Goal: Task Accomplishment & Management: Manage account settings

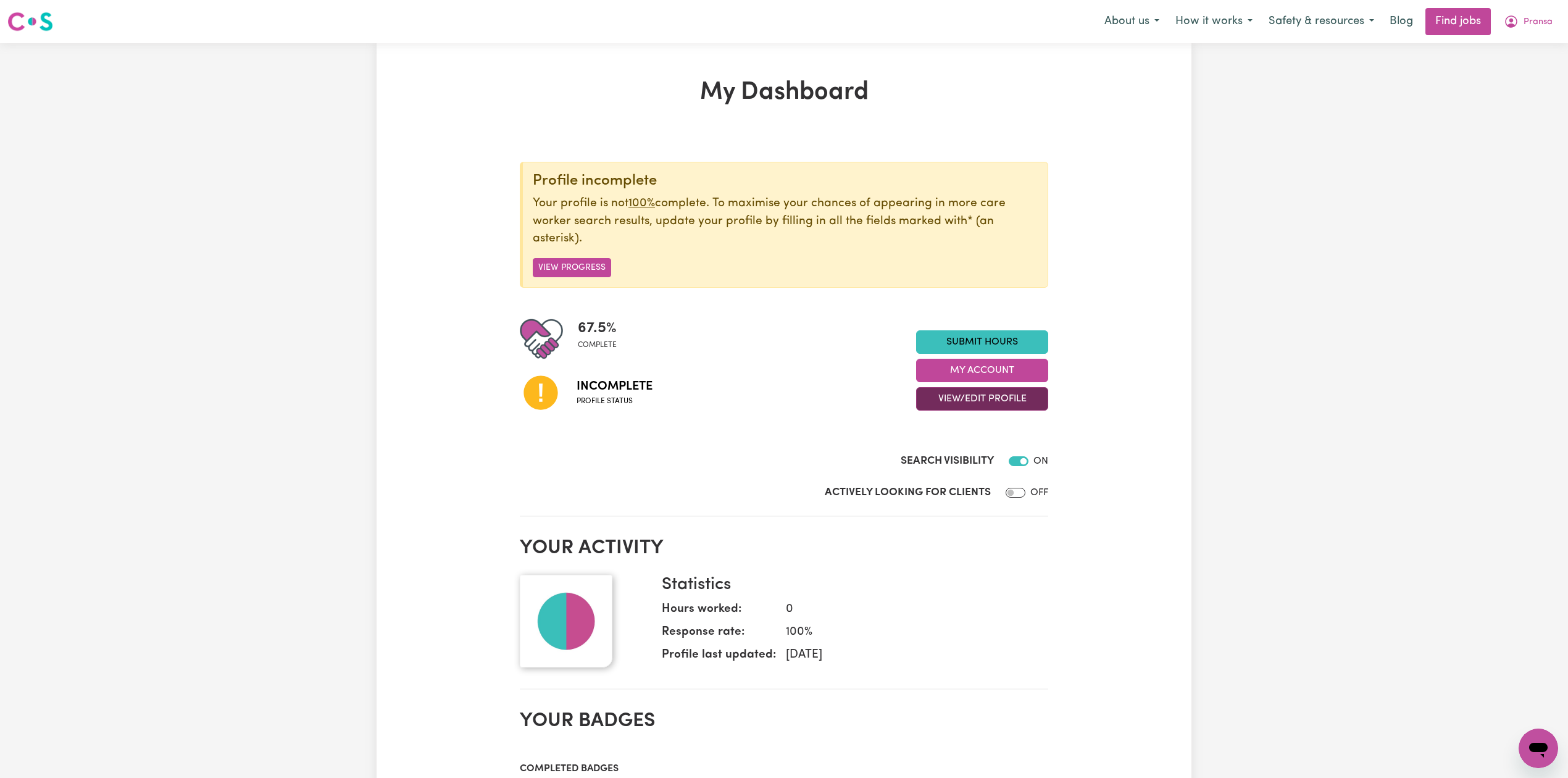
click at [1006, 396] on button "View/Edit Profile" at bounding box center [982, 398] width 132 height 23
click at [956, 473] on link "Profile Completeness" at bounding box center [974, 480] width 115 height 25
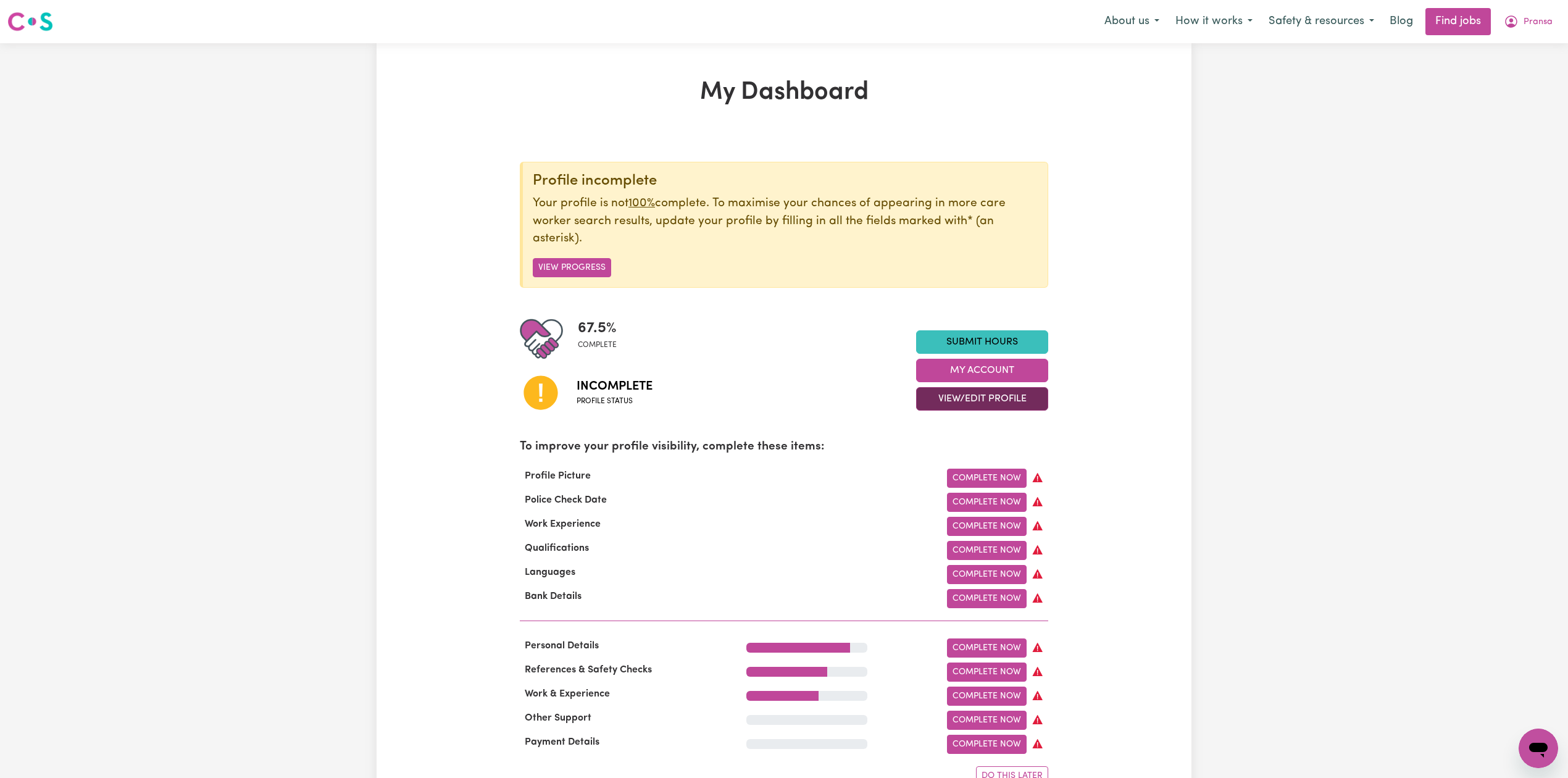
click at [976, 396] on button "View/Edit Profile" at bounding box center [982, 398] width 132 height 23
click at [949, 466] on link "Edit Profile" at bounding box center [974, 456] width 115 height 25
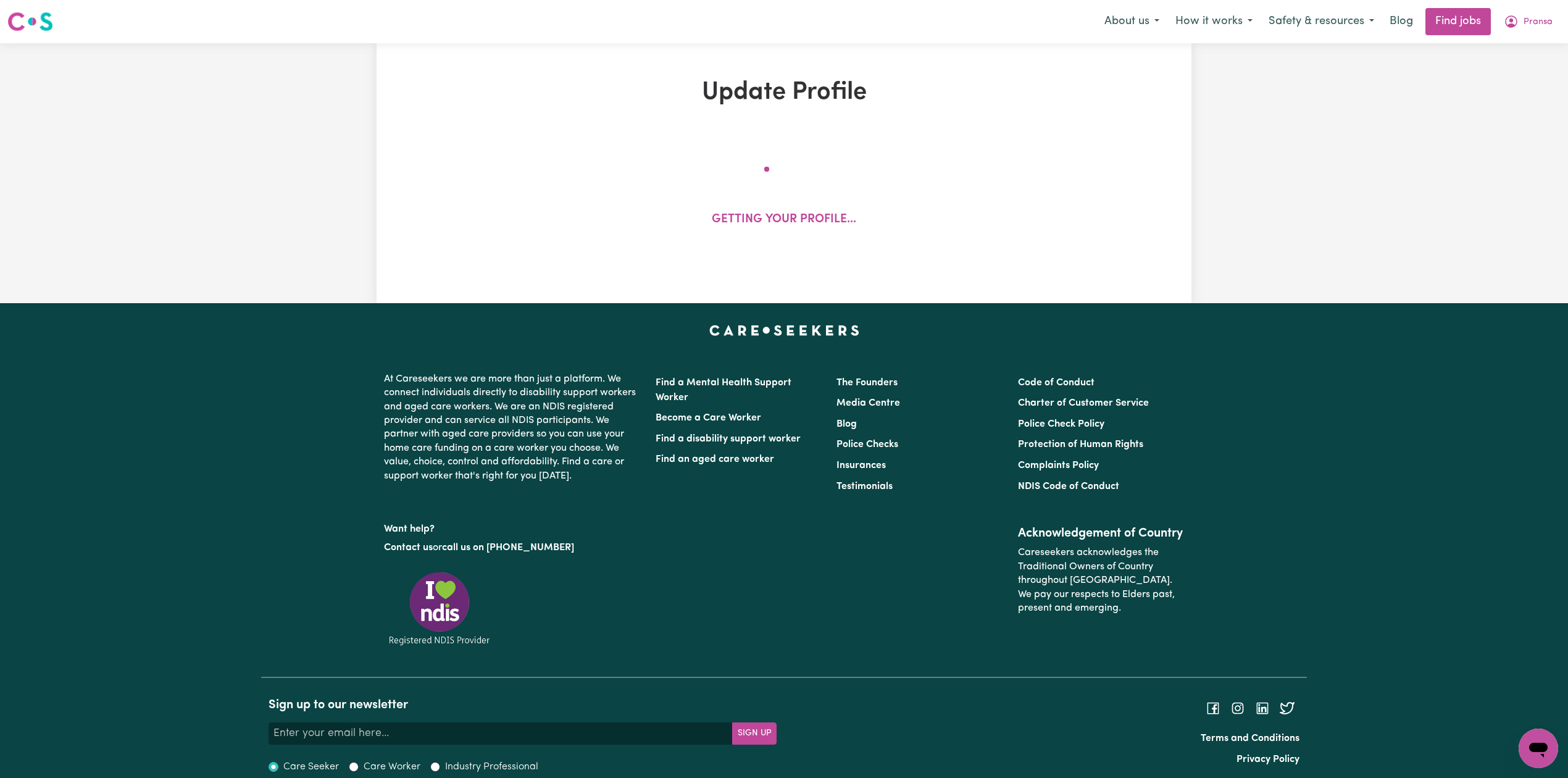
select select "[DEMOGRAPHIC_DATA]"
select select "Student Visa"
select select "Studying a healthcare related degree or qualification"
select select "40"
select select "49"
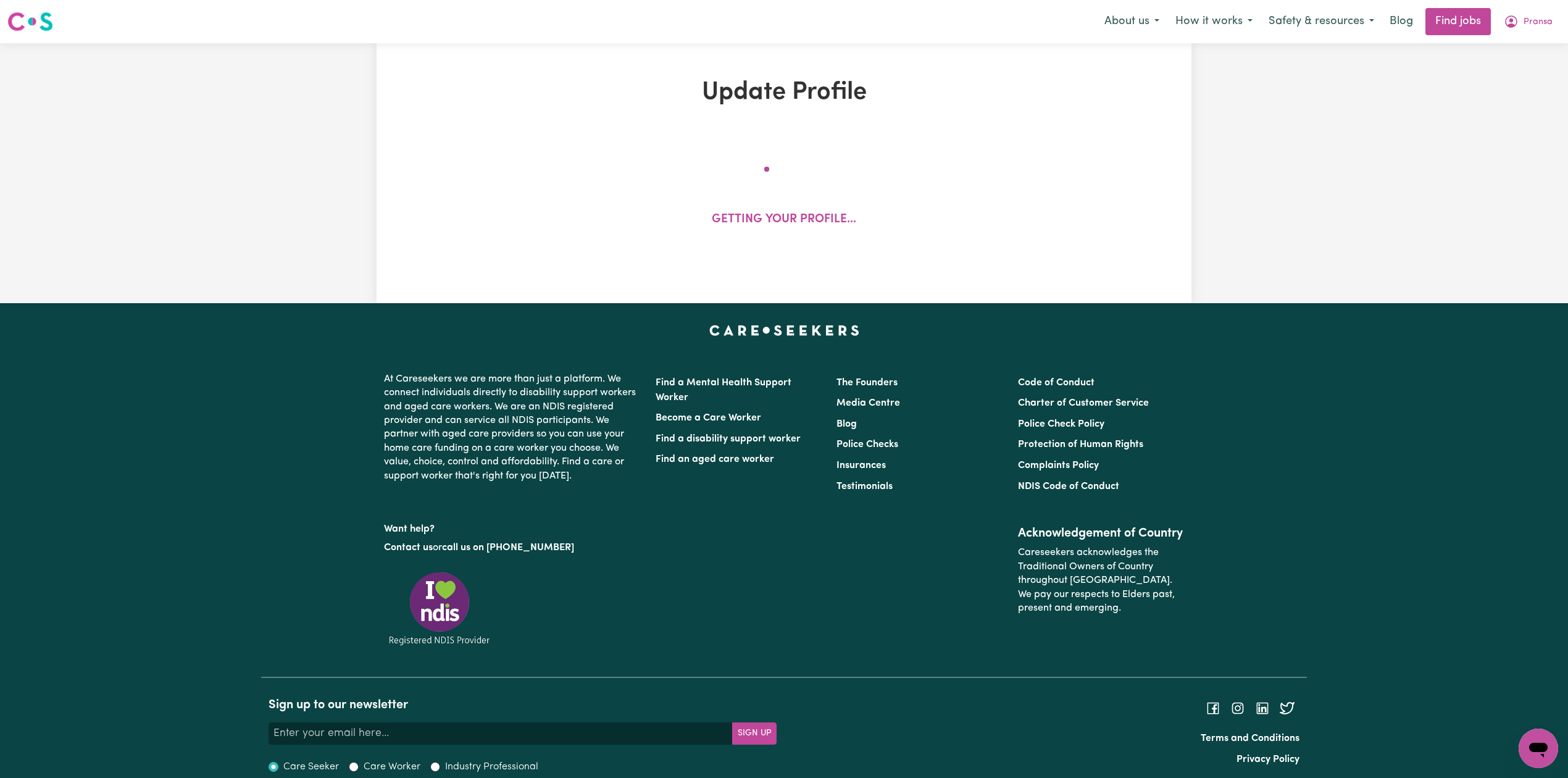
select select "55"
select select "66"
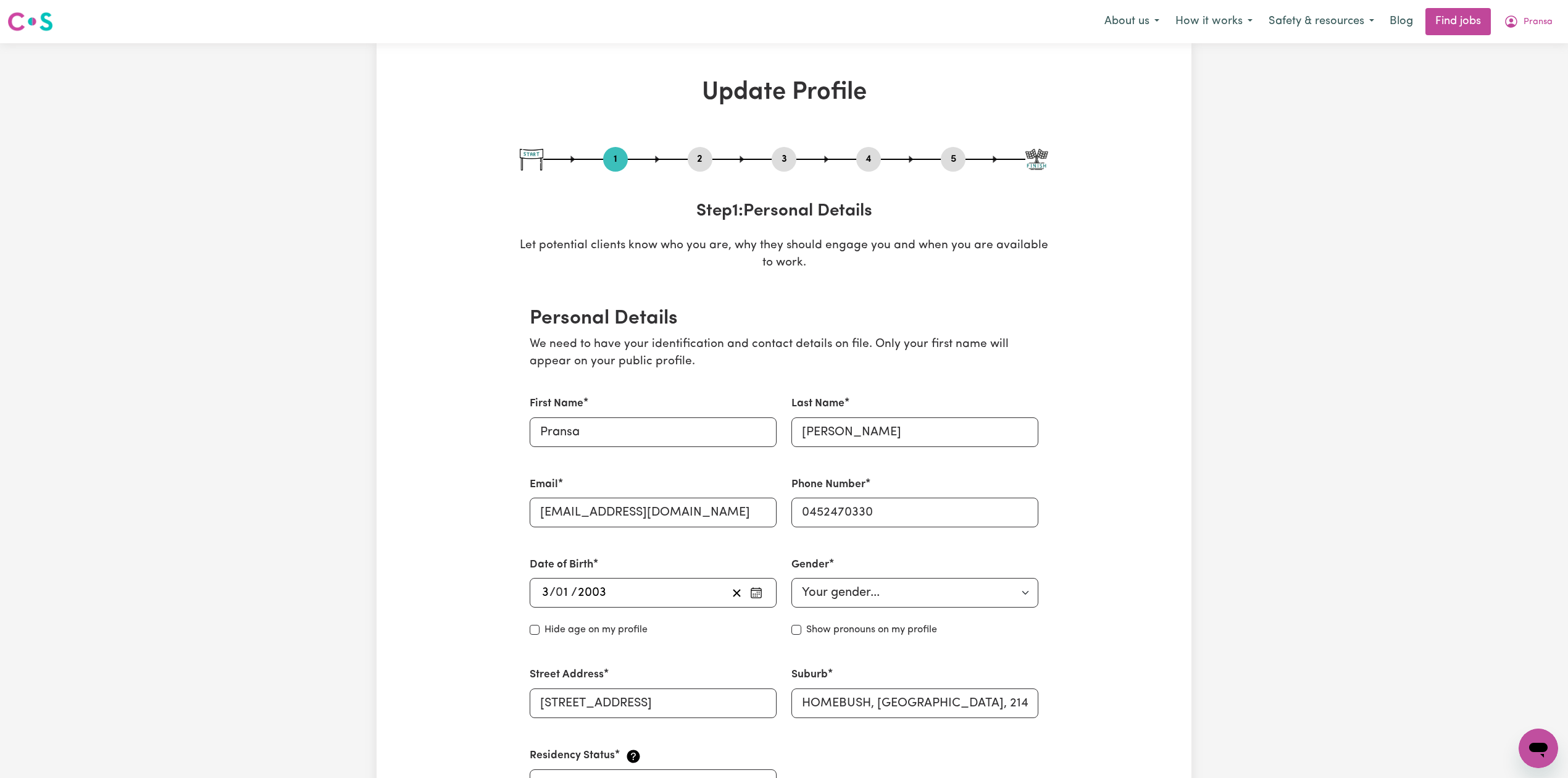
click at [705, 161] on button "2" at bounding box center [700, 159] width 25 height 16
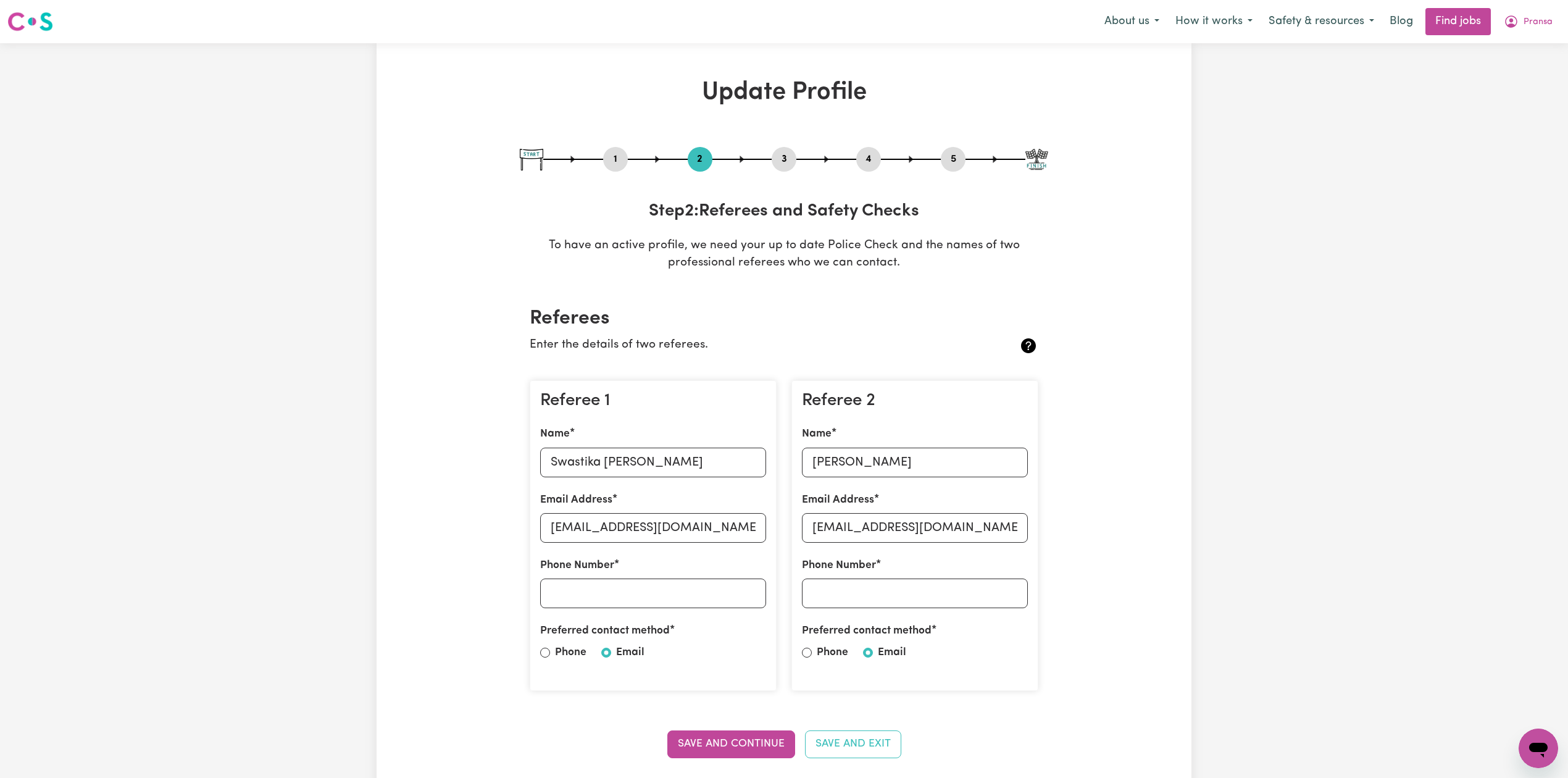
scroll to position [164, 0]
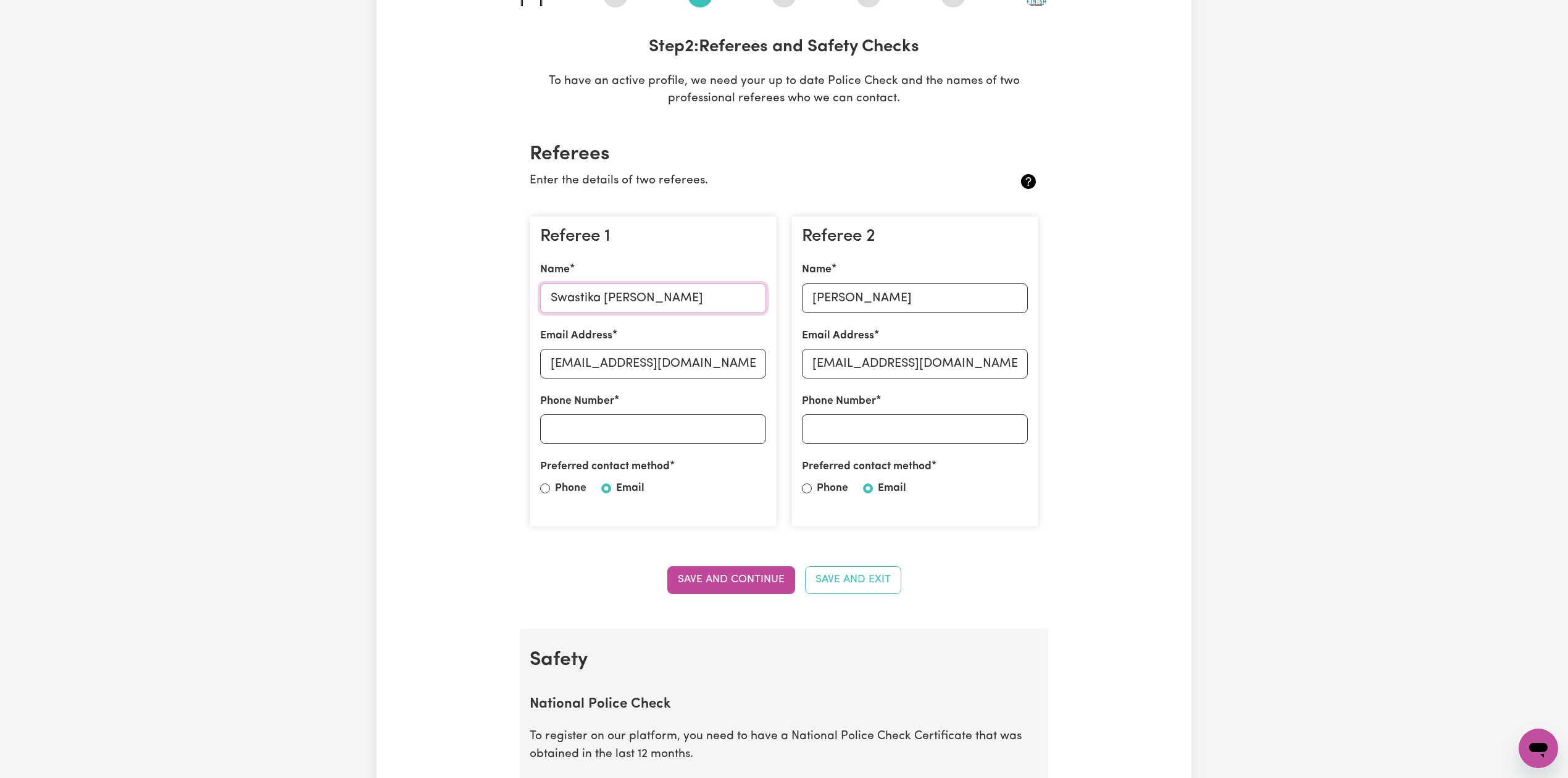
click at [596, 295] on input "Swastika [PERSON_NAME]" at bounding box center [653, 298] width 226 height 29
click at [601, 361] on input "[EMAIL_ADDRESS][DOMAIN_NAME]" at bounding box center [653, 363] width 226 height 29
click at [919, 309] on input "[PERSON_NAME]" at bounding box center [915, 298] width 226 height 29
click at [840, 366] on input "[EMAIL_ADDRESS][DOMAIN_NAME]" at bounding box center [915, 363] width 226 height 29
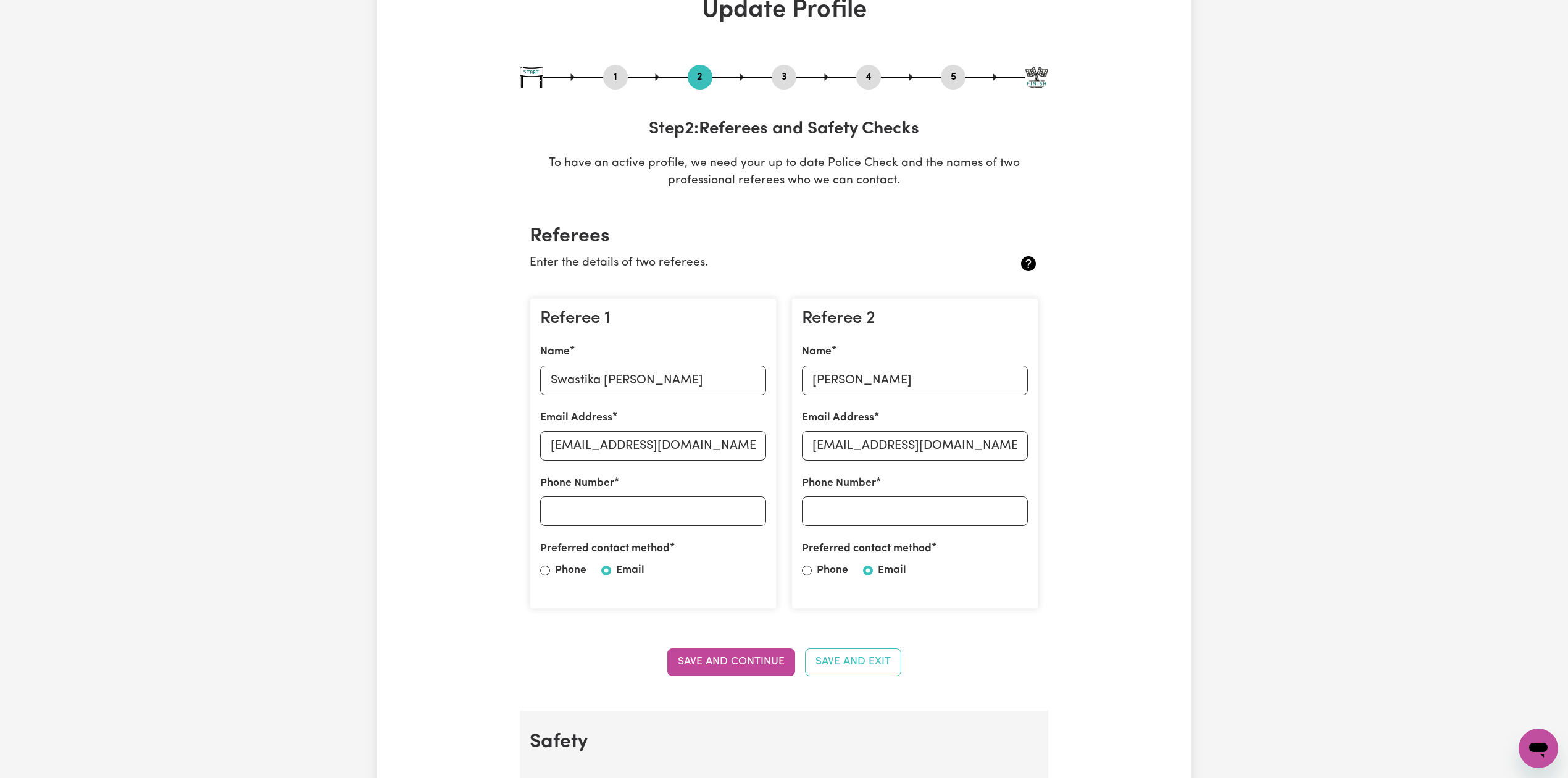
drag, startPoint x: 938, startPoint y: 79, endPoint x: 949, endPoint y: 80, distance: 11.0
click at [949, 80] on div "1 2 3 4 5" at bounding box center [784, 77] width 528 height 25
drag, startPoint x: 950, startPoint y: 80, endPoint x: 882, endPoint y: 170, distance: 112.8
click at [951, 82] on button "5" at bounding box center [953, 77] width 25 height 16
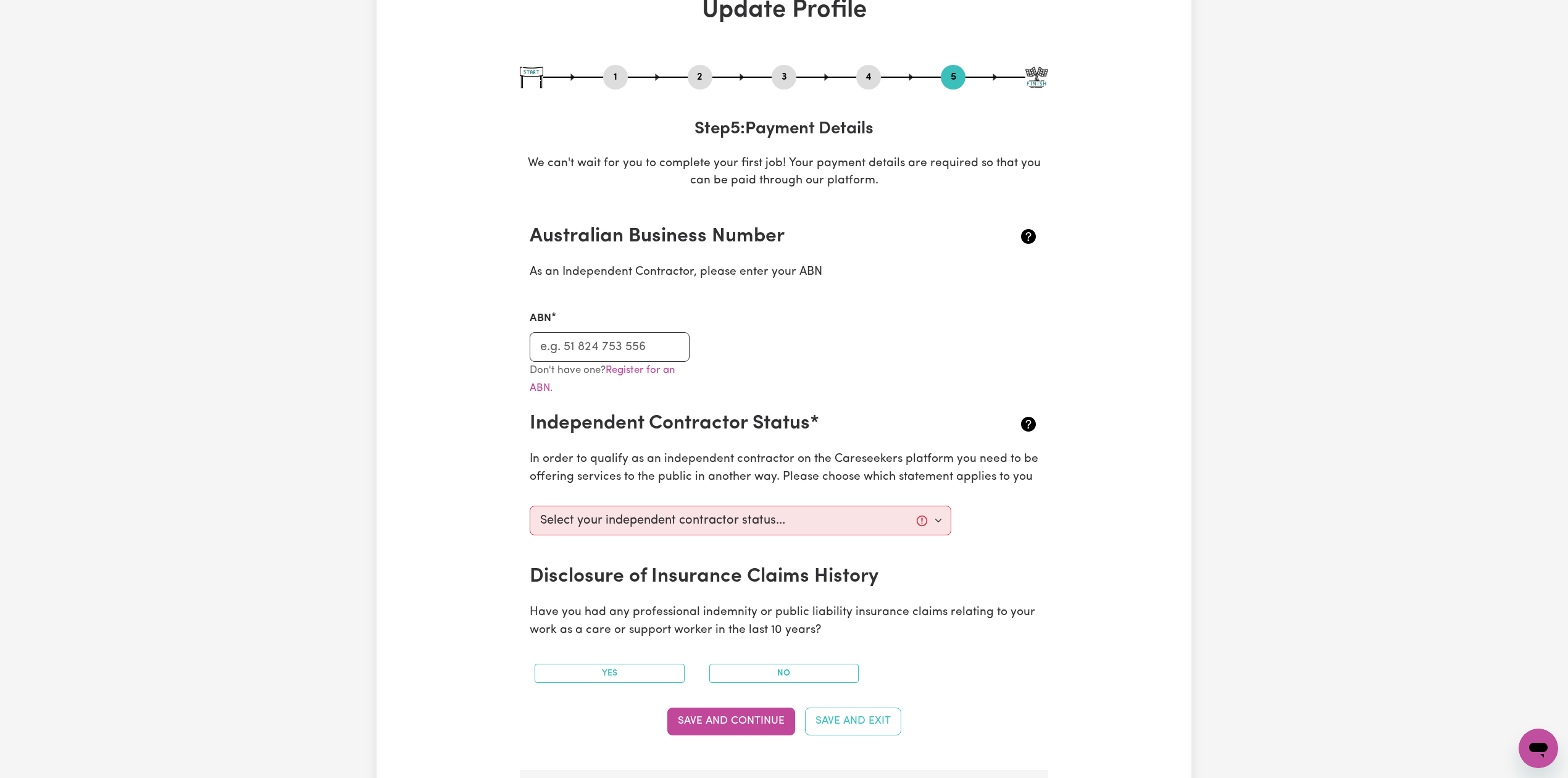
click at [620, 327] on div "ABN" at bounding box center [610, 336] width 160 height 50
drag, startPoint x: 695, startPoint y: 67, endPoint x: 690, endPoint y: 89, distance: 22.6
click at [696, 67] on div "2" at bounding box center [700, 77] width 25 height 25
click at [684, 72] on div "1 2 3 4 5" at bounding box center [784, 77] width 528 height 25
click at [695, 73] on button "2" at bounding box center [700, 77] width 25 height 16
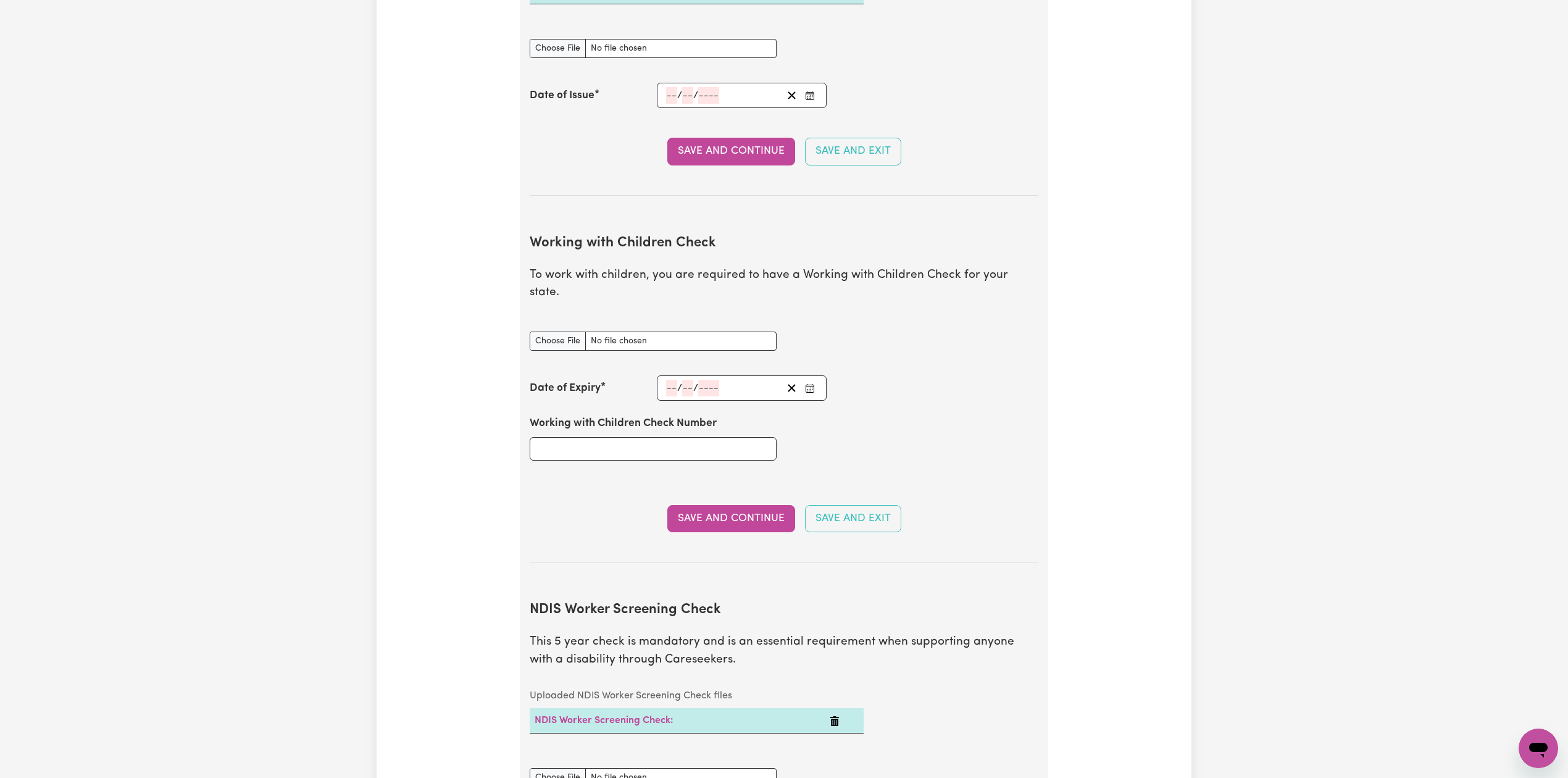
scroll to position [1469, 0]
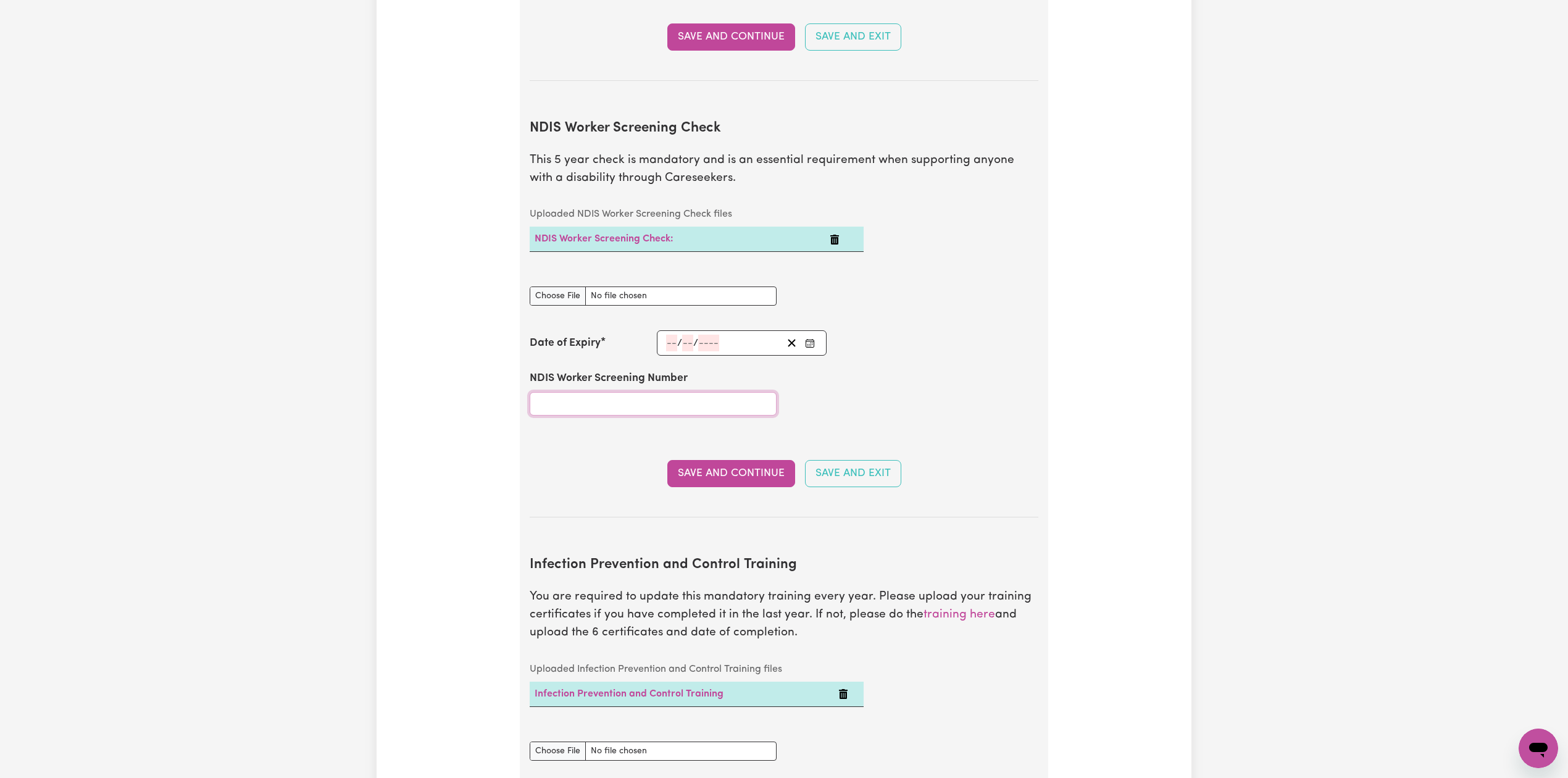
click at [607, 392] on input "NDIS Worker Screening Number" at bounding box center [653, 404] width 247 height 23
paste input "24688033"
type input "24688033"
click at [565, 286] on input "NDIS Worker Screening Check document" at bounding box center [653, 295] width 247 height 19
type input "C:\fakepath\Pransa Rana NDIS 24688033.png"
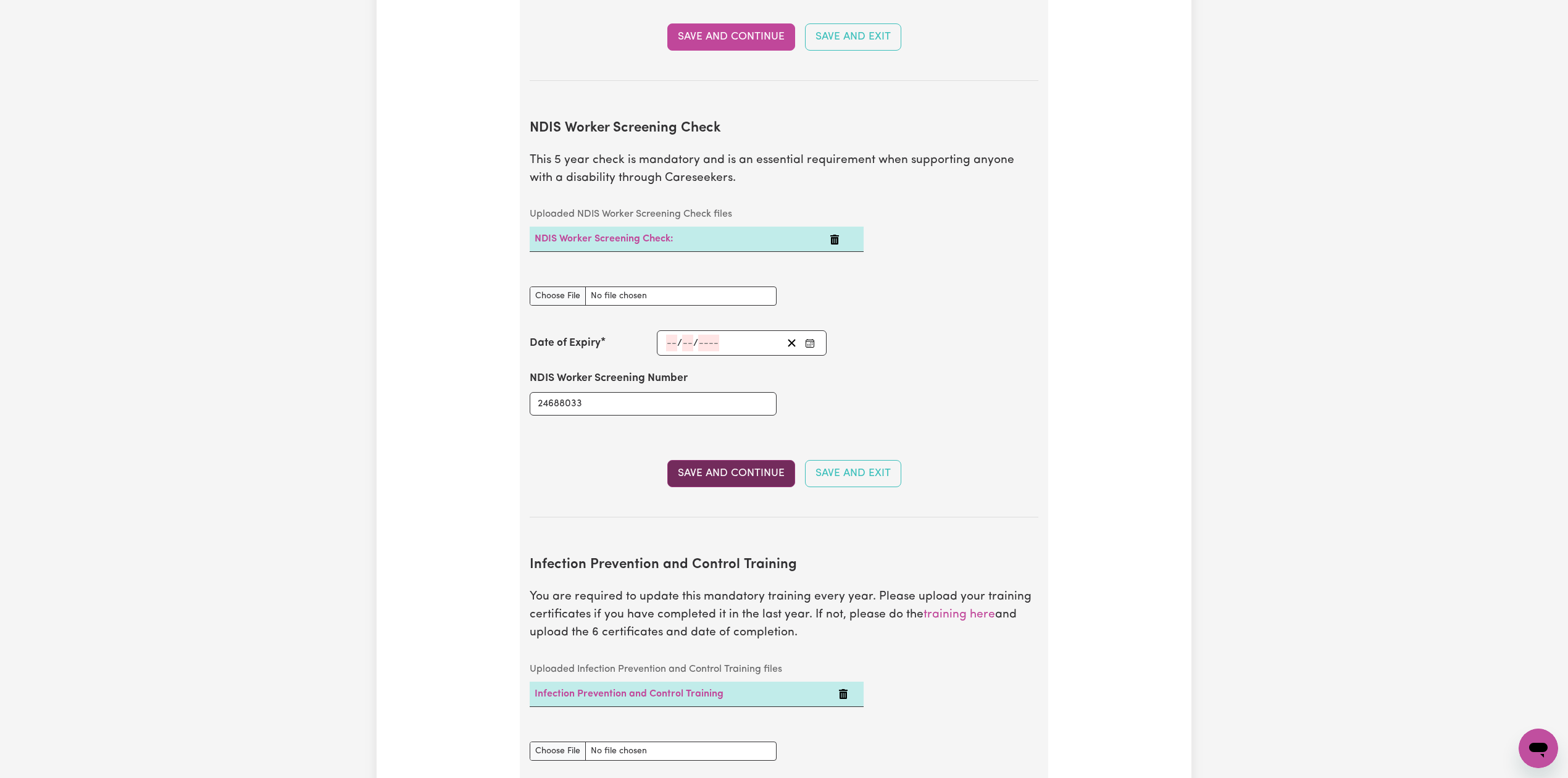
click at [717, 460] on button "Save and Continue" at bounding box center [731, 473] width 128 height 27
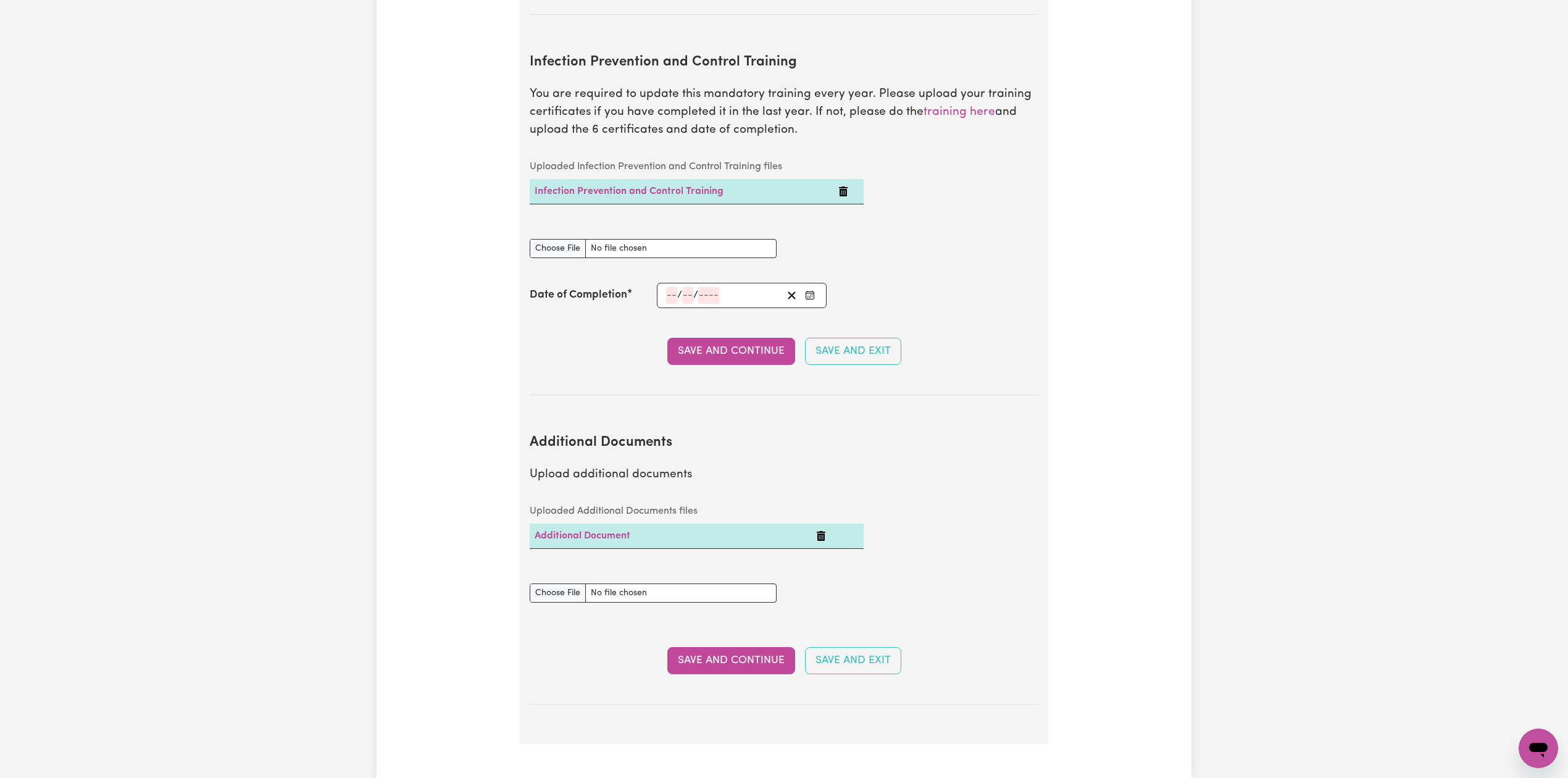
scroll to position [0, 0]
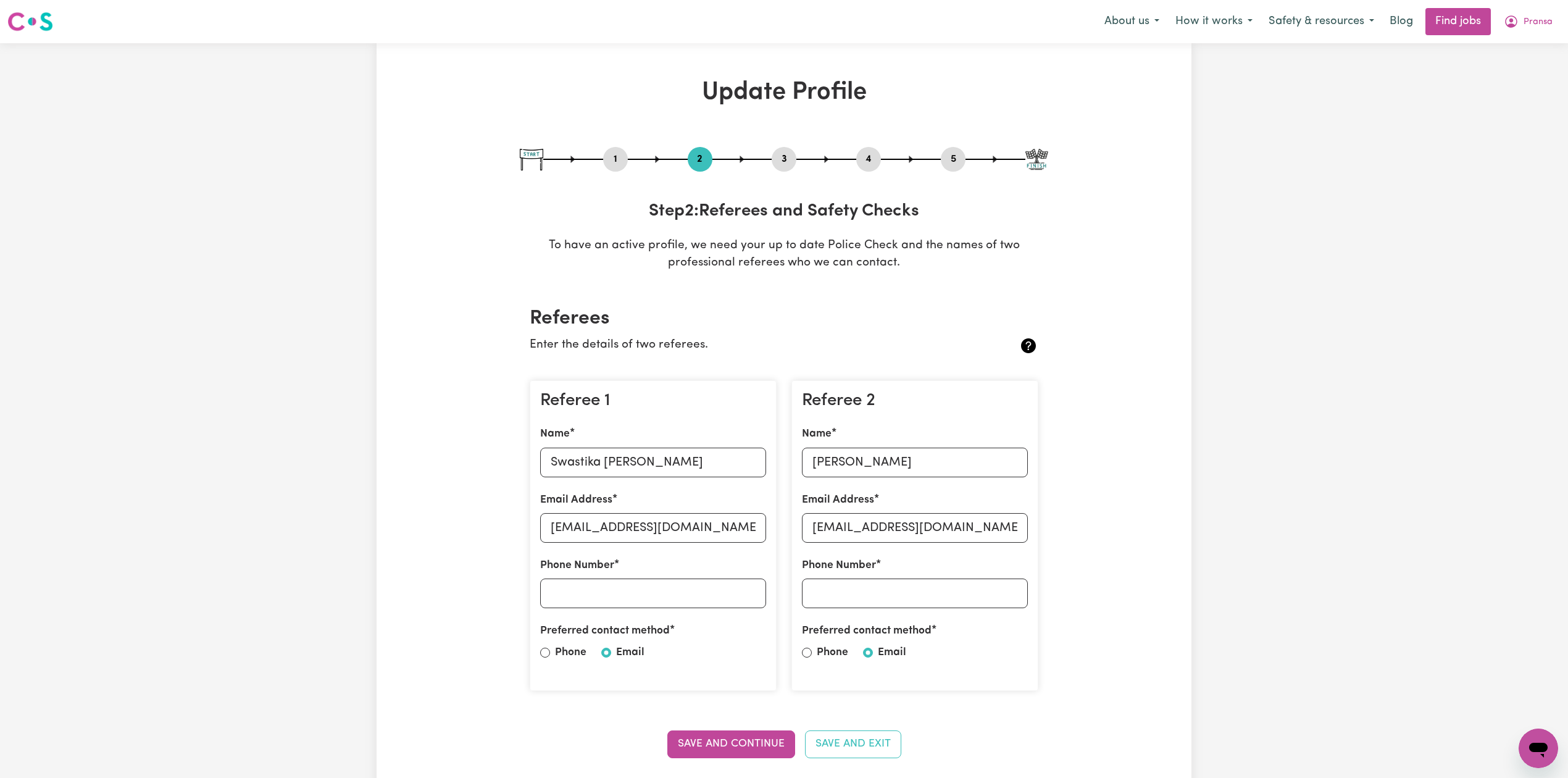
click at [784, 163] on button "3" at bounding box center [784, 159] width 25 height 16
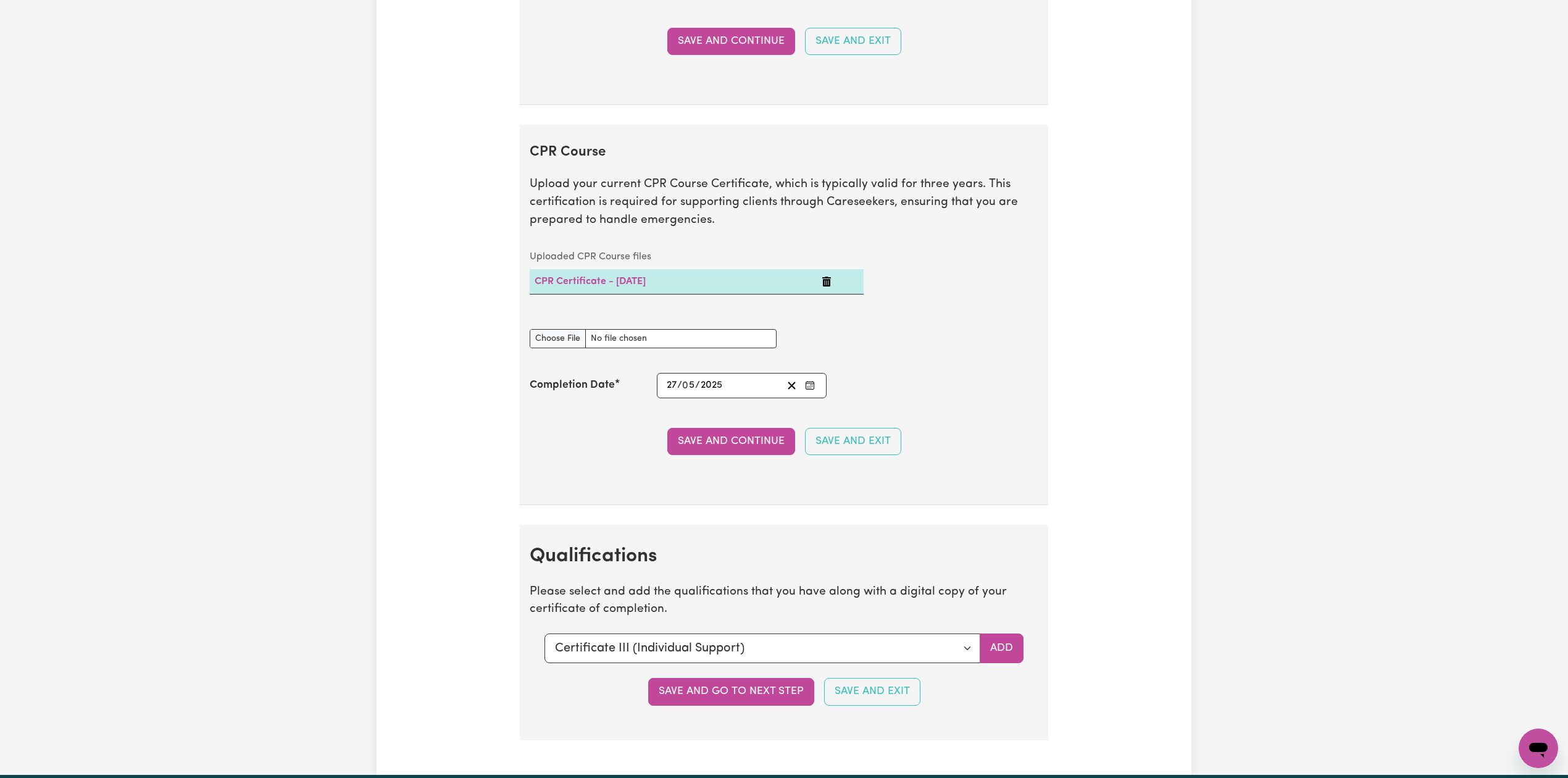
scroll to position [2670, 0]
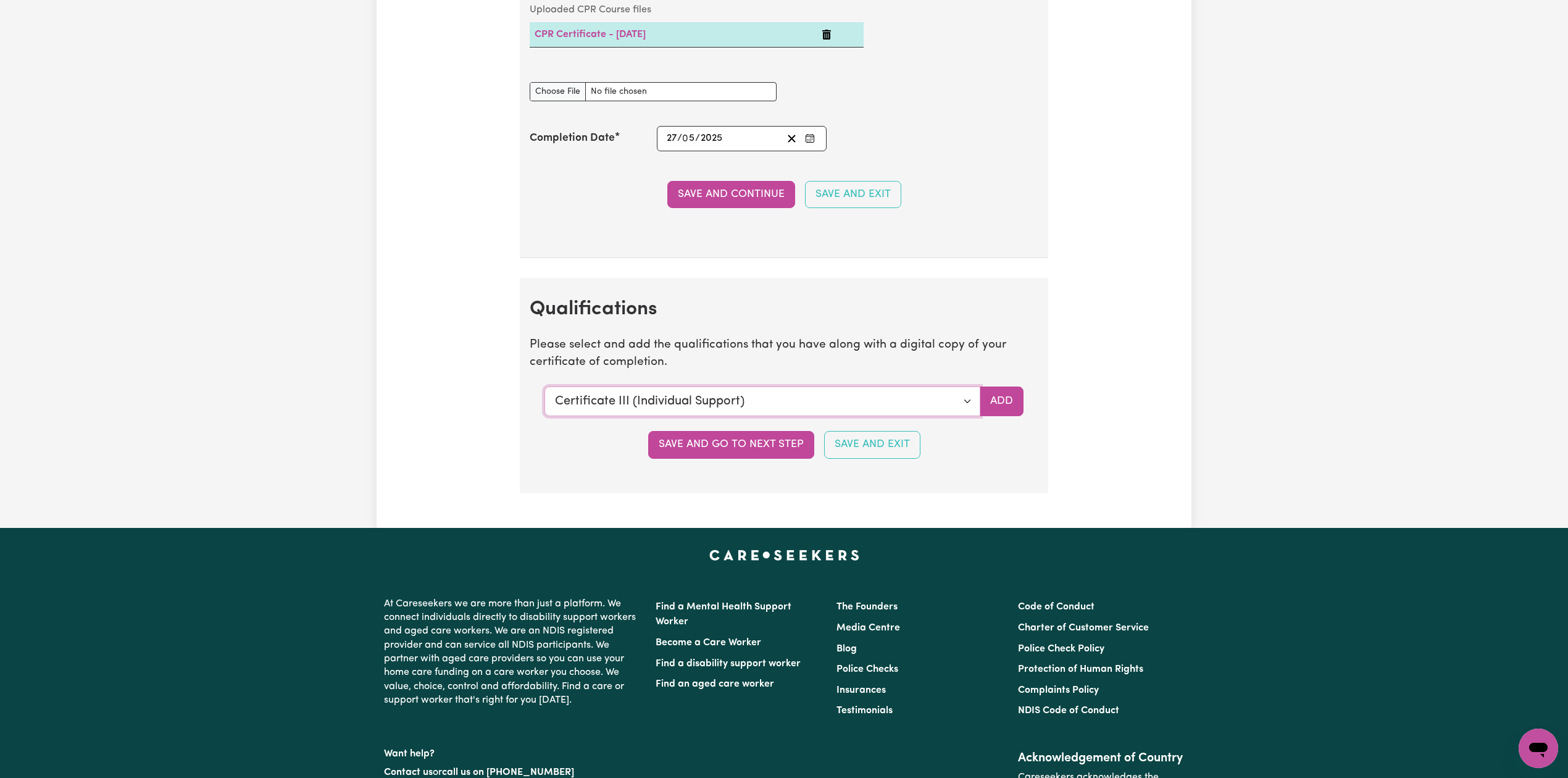
click at [620, 398] on select "Select a qualification to add... Certificate III (Individual Support) Certifica…" at bounding box center [763, 401] width 436 height 29
click at [620, 408] on select "Select a qualification to add... Certificate III (Individual Support) Certifica…" at bounding box center [763, 401] width 436 height 29
select select "Certificate IV (Ageing Support)"
click at [545, 399] on select "Select a qualification to add... Certificate III (Individual Support) Certifica…" at bounding box center [763, 401] width 436 height 29
click at [984, 396] on section "Qualifications Please select and add the qualifications that you have along wit…" at bounding box center [784, 385] width 528 height 215
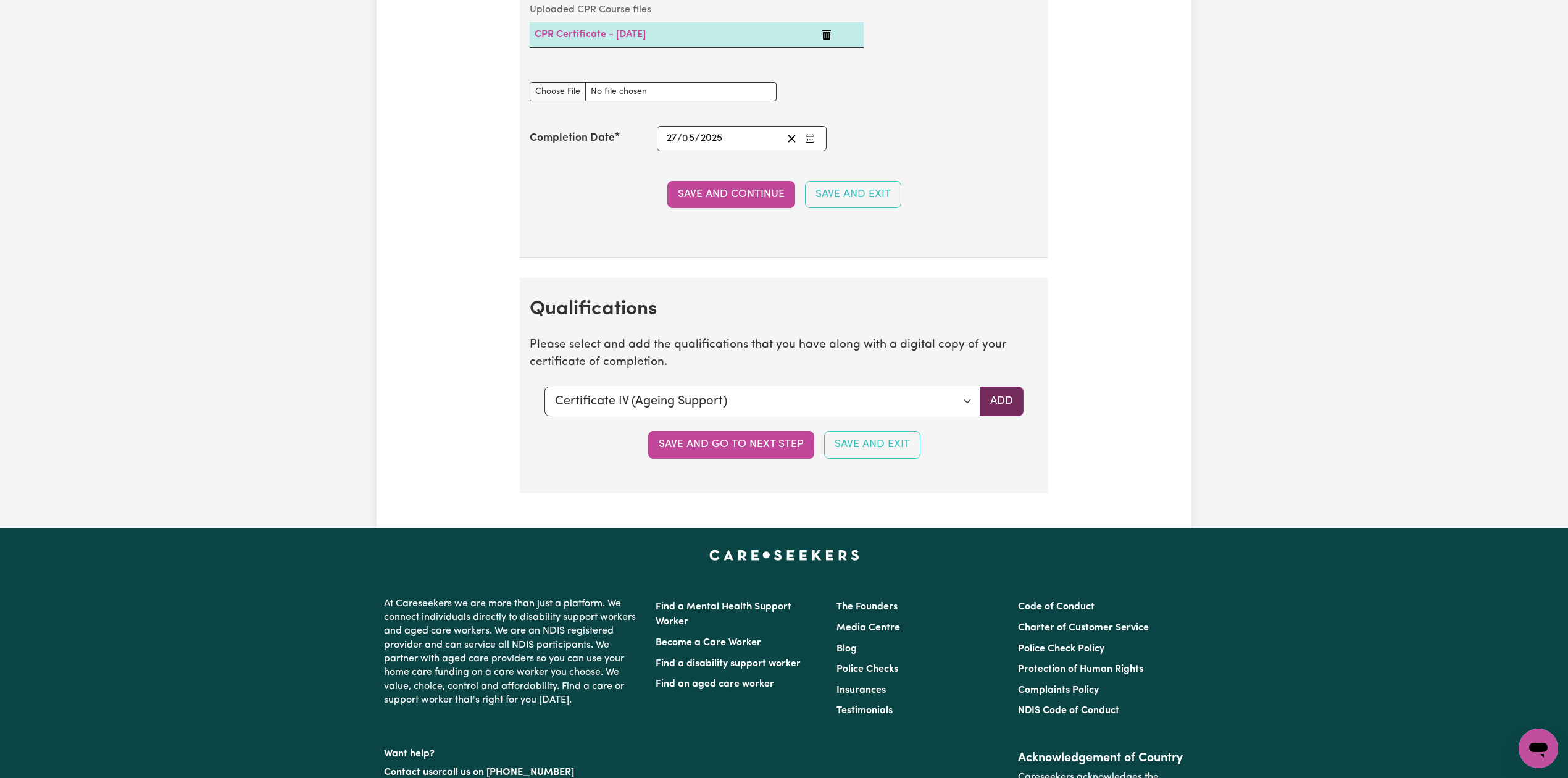
click at [999, 406] on button "Add" at bounding box center [1002, 401] width 44 height 29
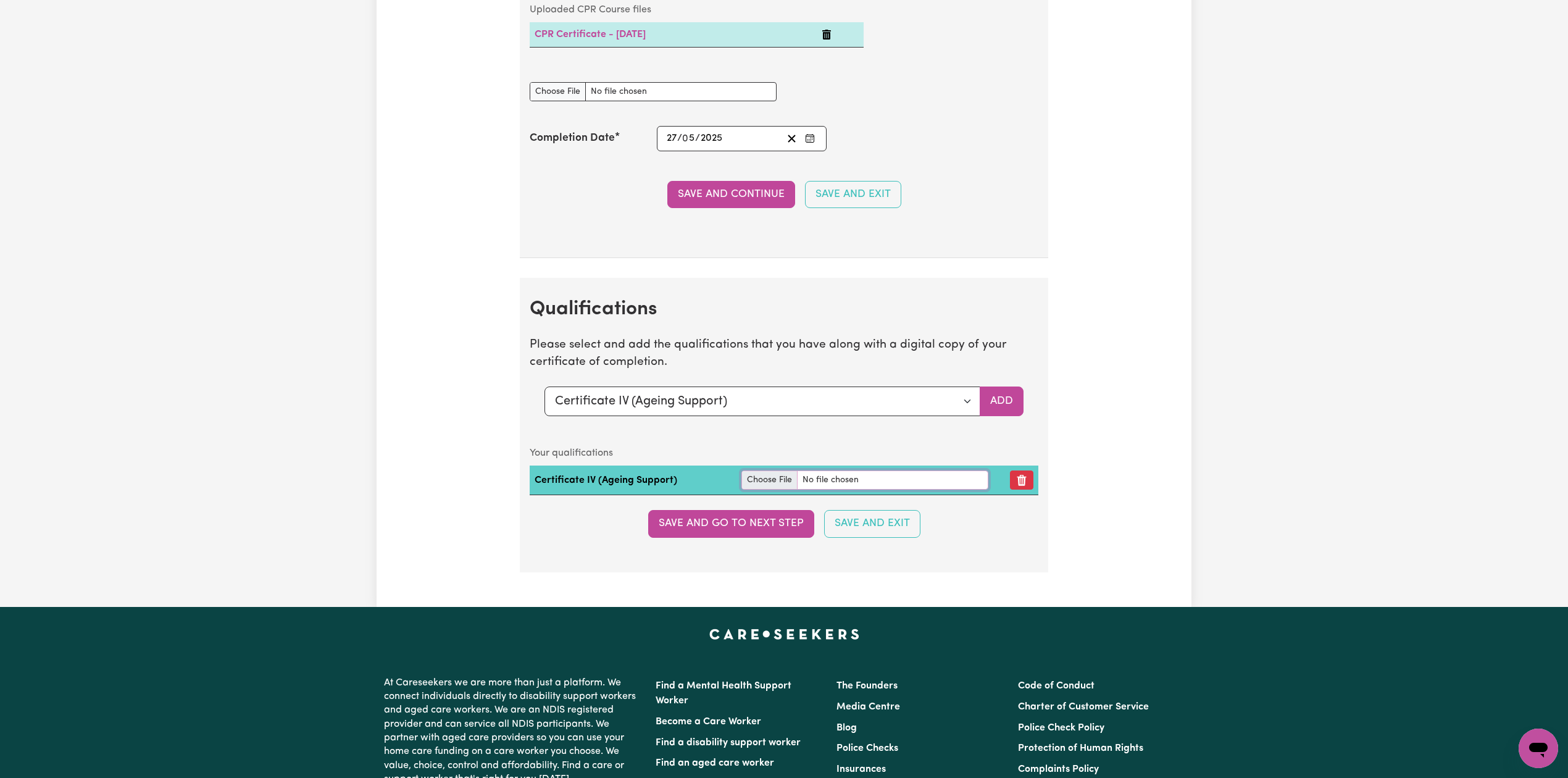
click at [767, 490] on input "file" at bounding box center [865, 479] width 246 height 19
type input "C:\fakepath\Pransa Rana Certificate IV in Ageing Support.pdf"
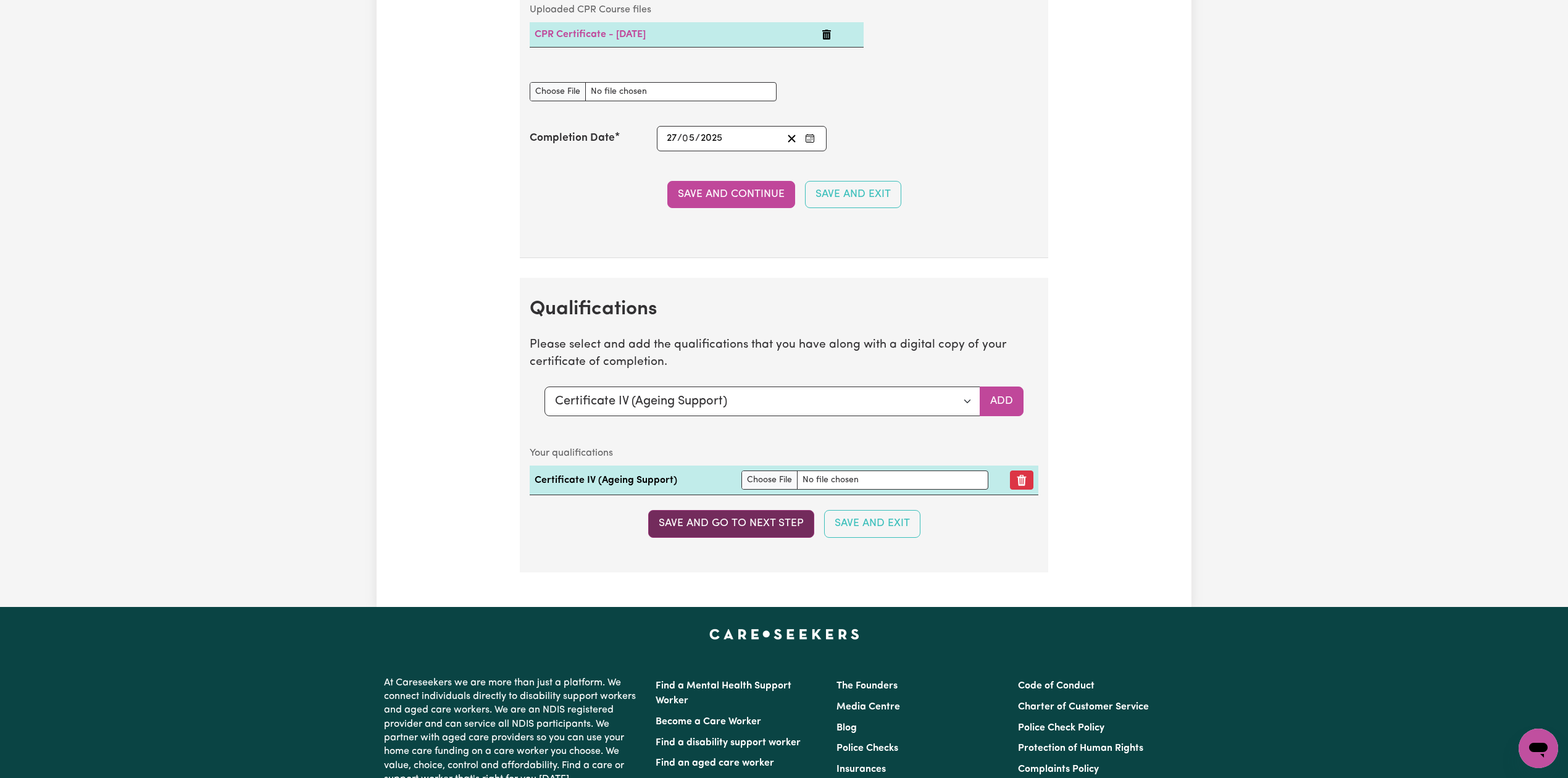
click at [726, 537] on button "Save and go to next step" at bounding box center [731, 523] width 166 height 27
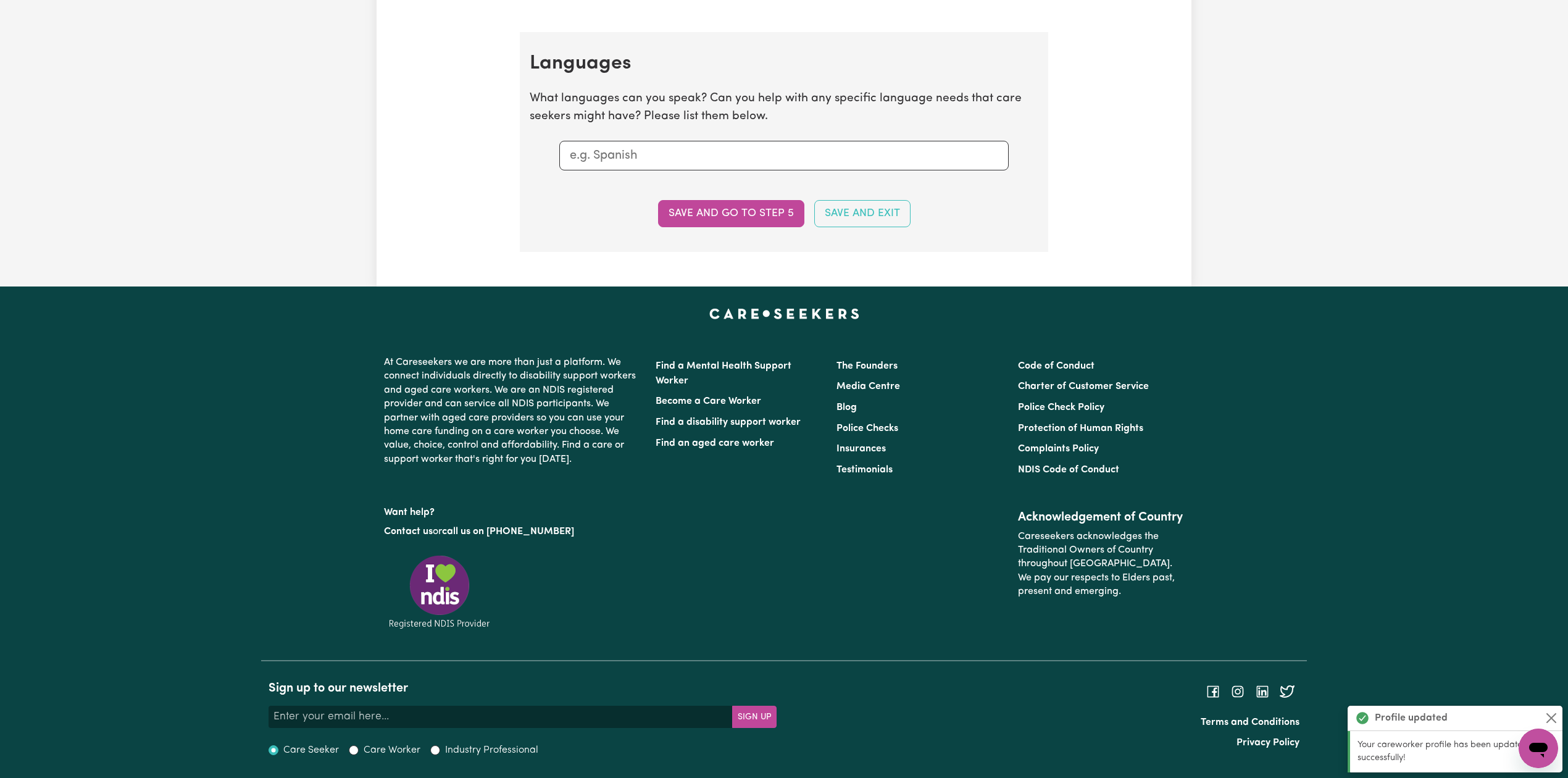
scroll to position [0, 0]
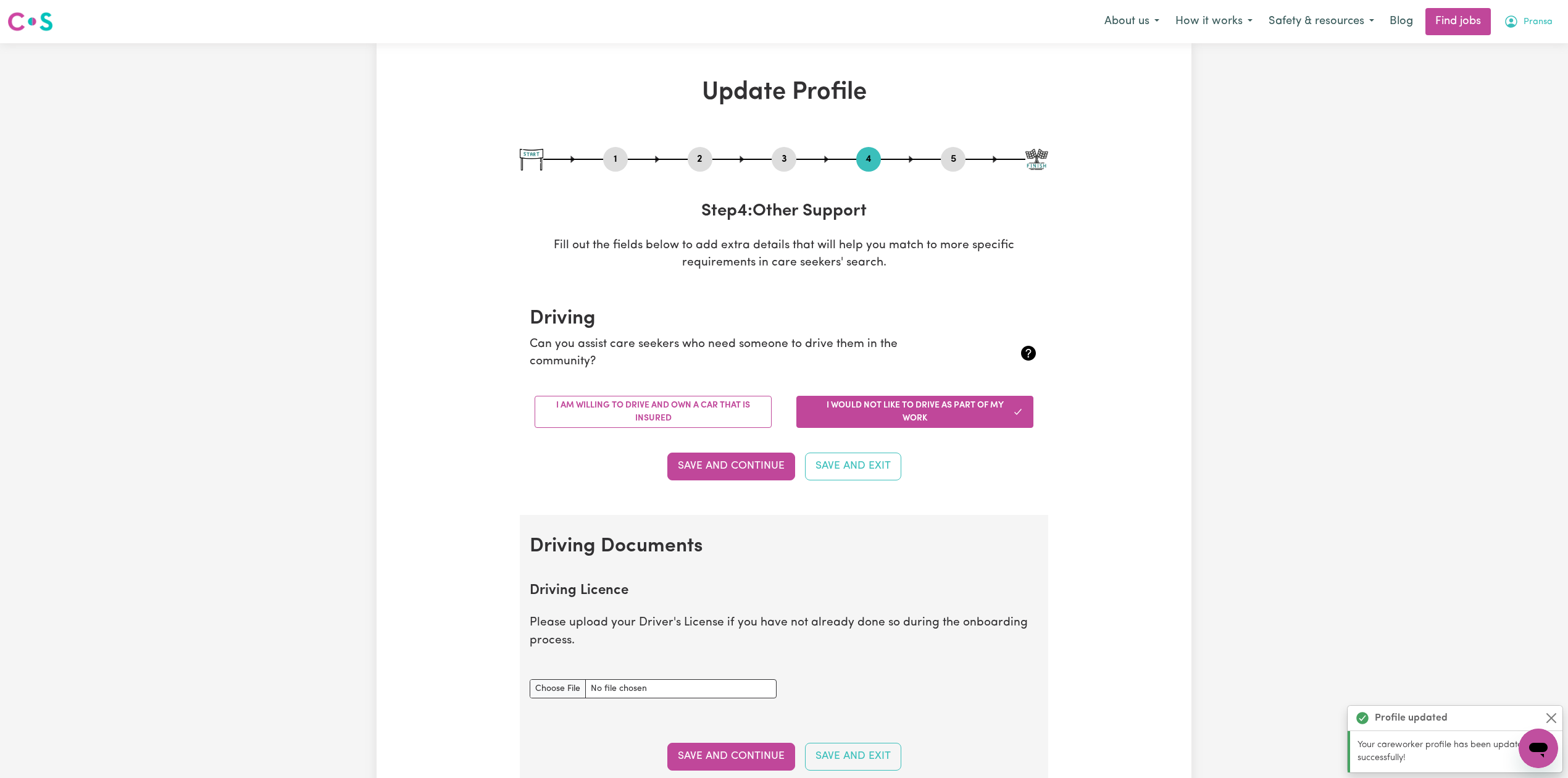
click at [1520, 26] on button "Pransa" at bounding box center [1529, 22] width 65 height 26
drag, startPoint x: 1519, startPoint y: 35, endPoint x: 1505, endPoint y: 63, distance: 31.3
click at [1505, 63] on link "My Dashboard" at bounding box center [1512, 71] width 97 height 23
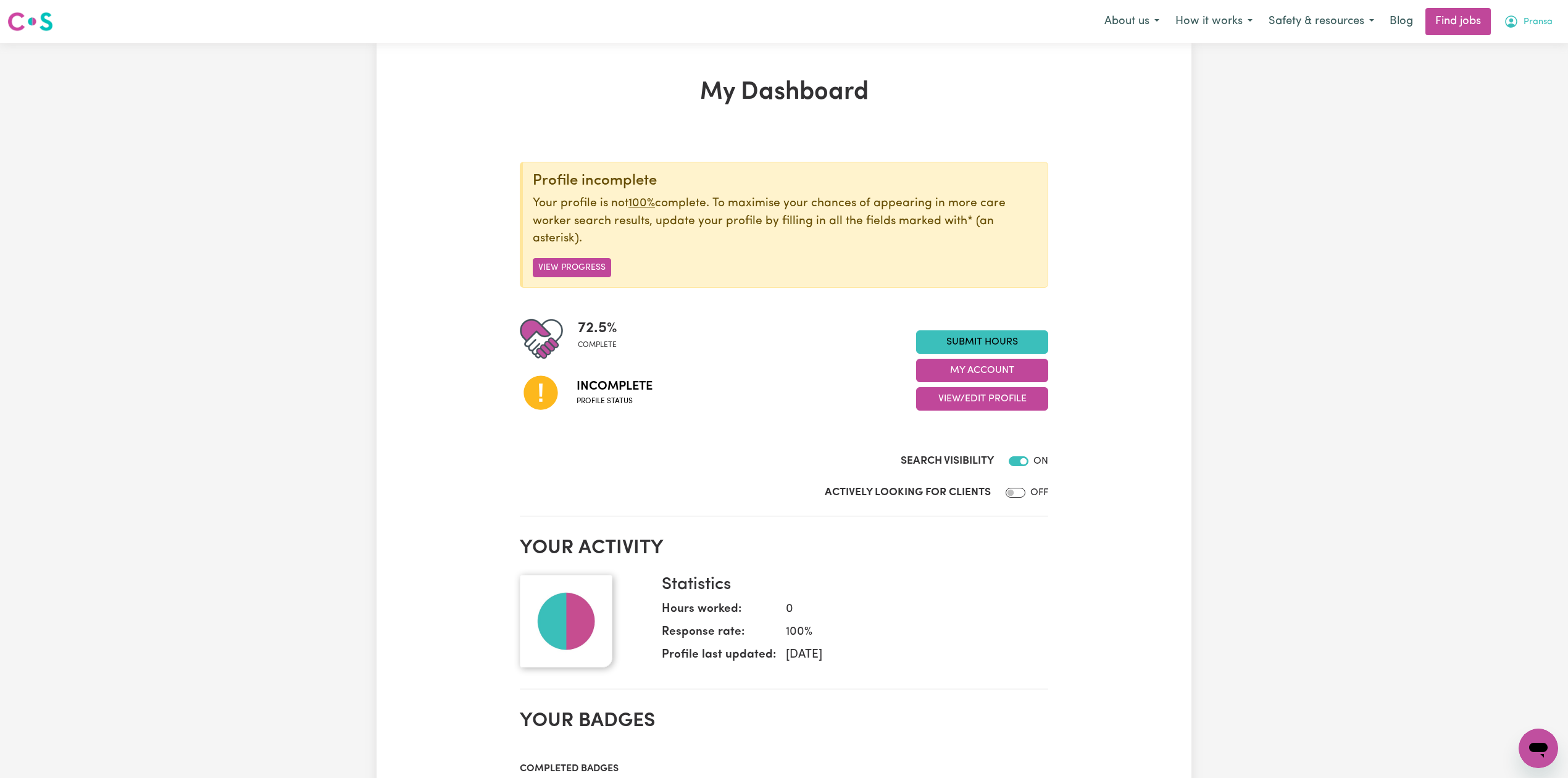
click at [1529, 27] on span "Pransa" at bounding box center [1539, 22] width 29 height 14
click at [1498, 105] on link "Logout" at bounding box center [1512, 94] width 97 height 23
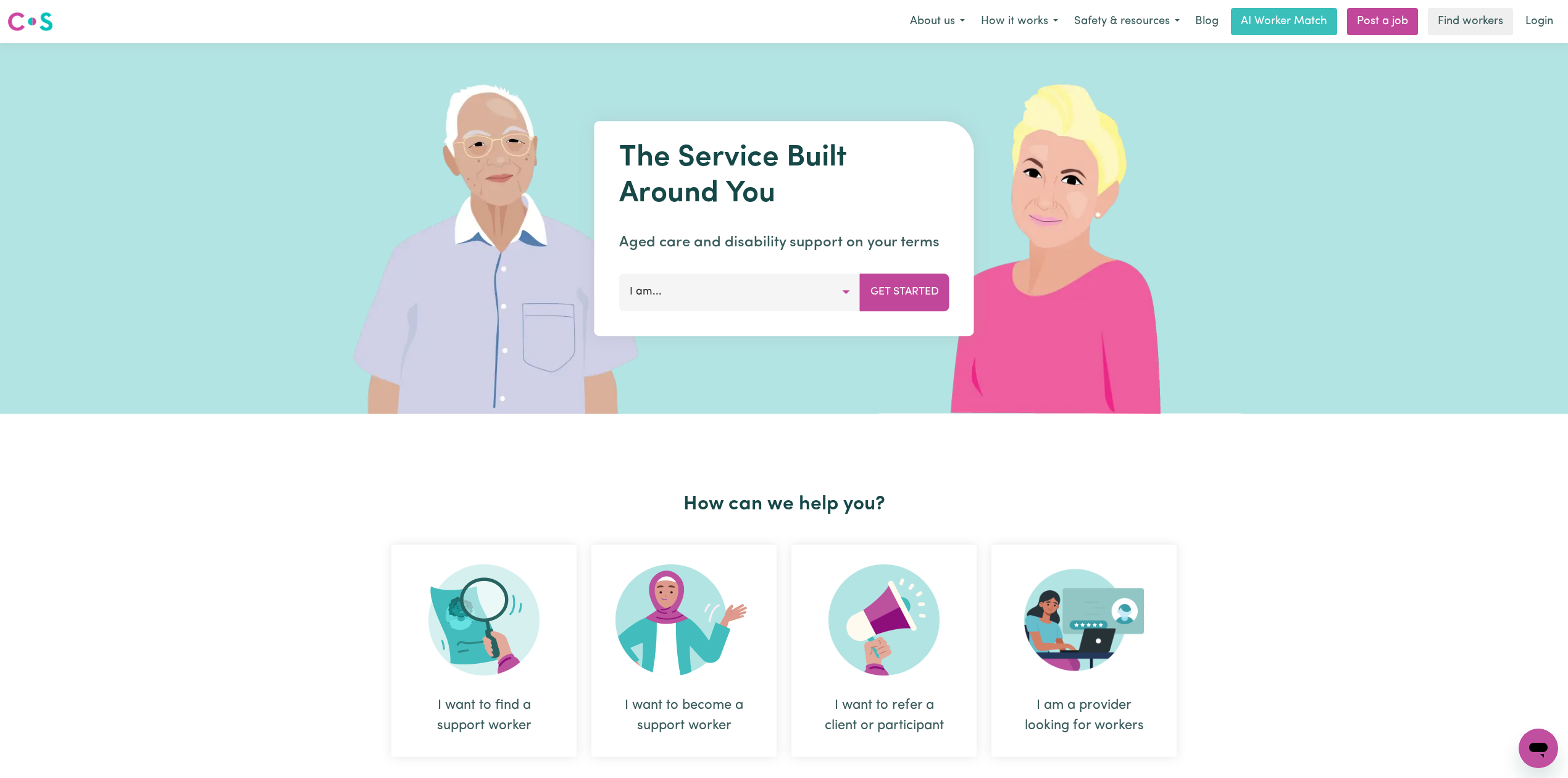
click at [1547, 17] on link "Login" at bounding box center [1539, 21] width 43 height 27
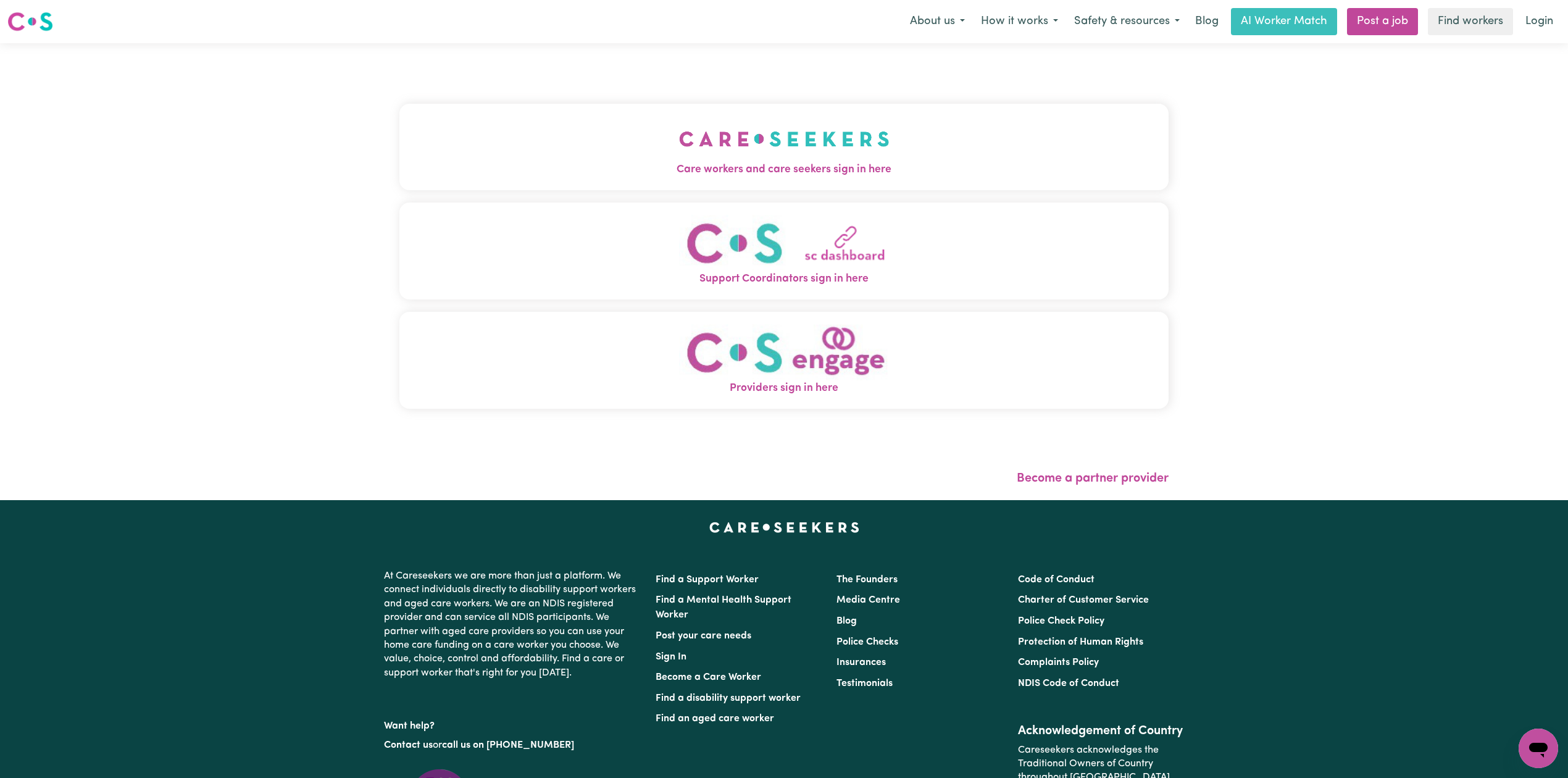
drag, startPoint x: 583, startPoint y: 114, endPoint x: 578, endPoint y: 119, distance: 7.1
click at [583, 114] on button "Care workers and care seekers sign in here" at bounding box center [784, 147] width 770 height 87
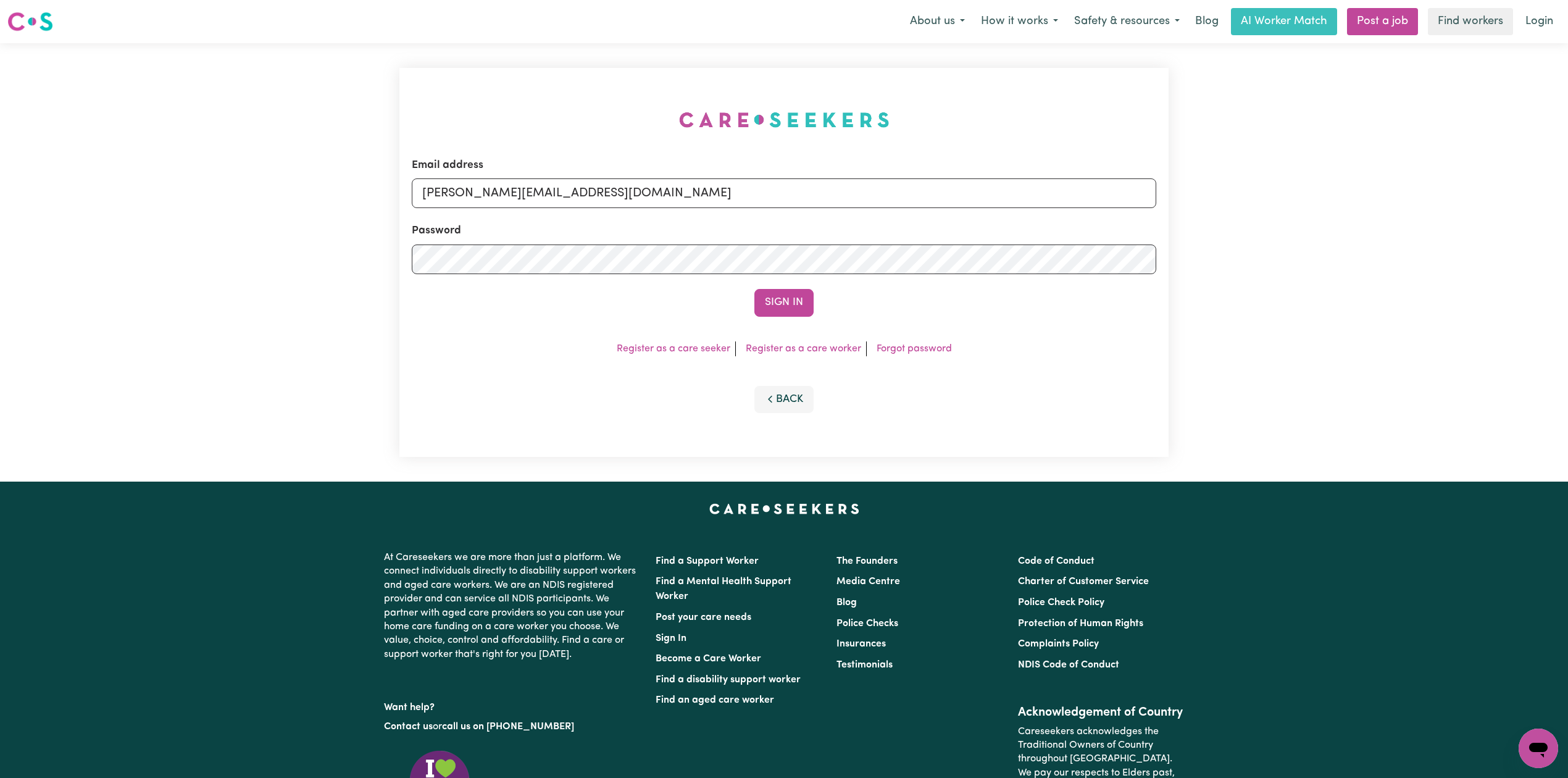
click at [598, 176] on div "Email address [PERSON_NAME][EMAIL_ADDRESS][DOMAIN_NAME]" at bounding box center [784, 183] width 745 height 50
click at [540, 191] on input "[PERSON_NAME][EMAIL_ADDRESS][DOMAIN_NAME]" at bounding box center [784, 193] width 745 height 29
drag, startPoint x: 485, startPoint y: 188, endPoint x: 873, endPoint y: 193, distance: 388.0
click at [876, 188] on input "Superuser~[EMAIL_ADDRESS][DOMAIN_NAME]" at bounding box center [784, 193] width 745 height 29
type input "Superuser~[EMAIL_ADDRESS][DOMAIN_NAME]"
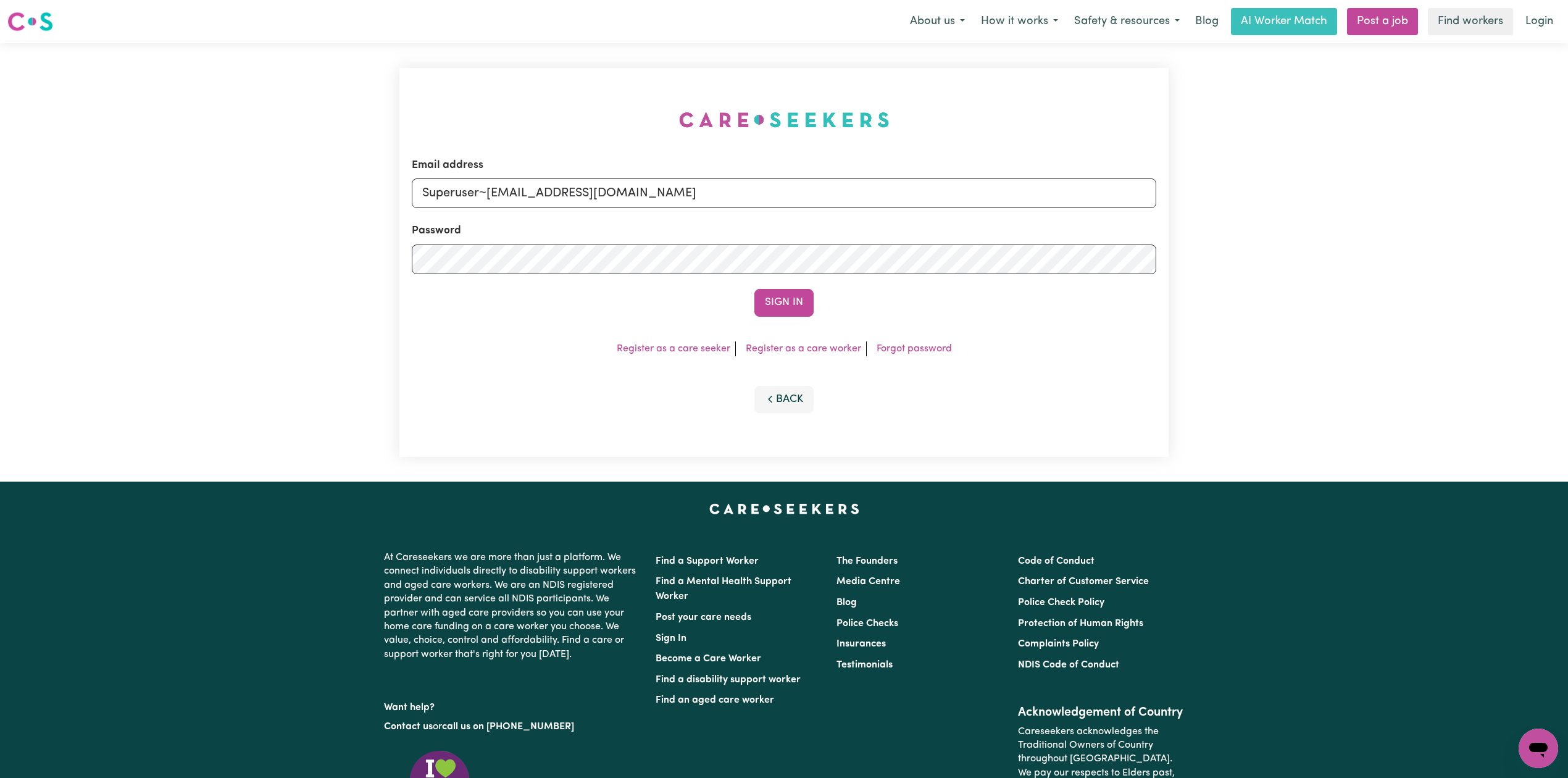
drag, startPoint x: 788, startPoint y: 305, endPoint x: 574, endPoint y: 54, distance: 329.8
click at [788, 306] on button "Sign In" at bounding box center [784, 302] width 60 height 27
